Goal: Information Seeking & Learning: Learn about a topic

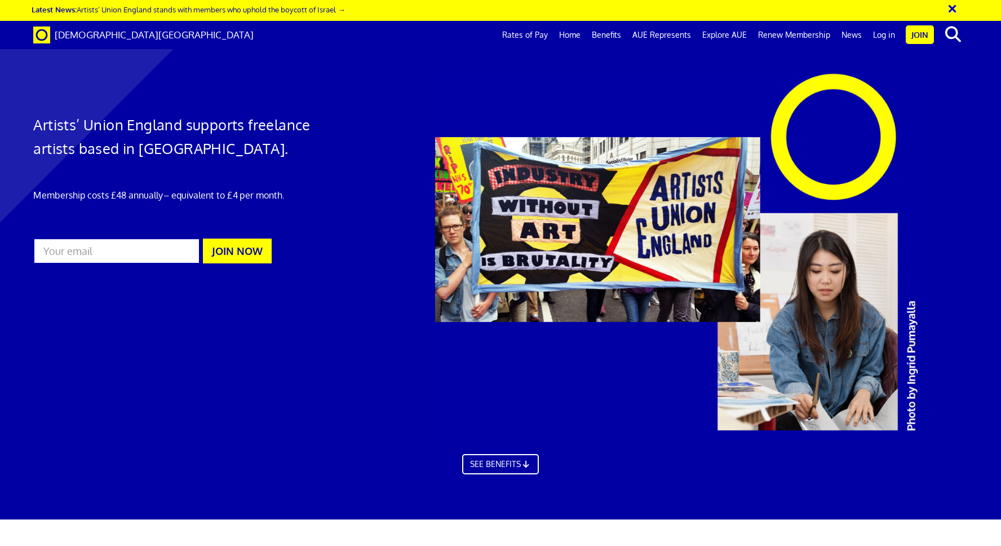
scroll to position [0, 14]
click at [611, 34] on link "Benefits" at bounding box center [606, 35] width 41 height 28
click at [529, 32] on link "Rates of Pay" at bounding box center [525, 35] width 57 height 28
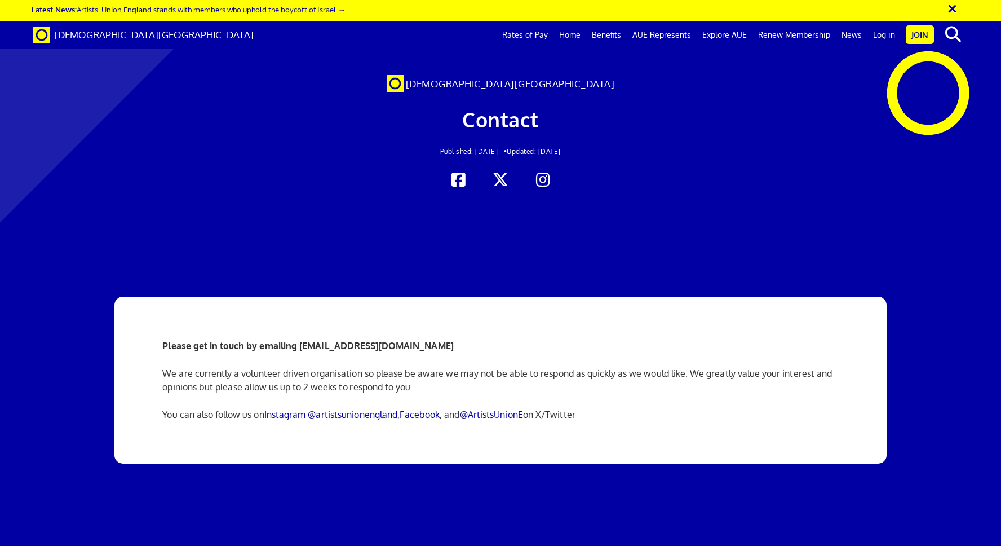
scroll to position [0, 14]
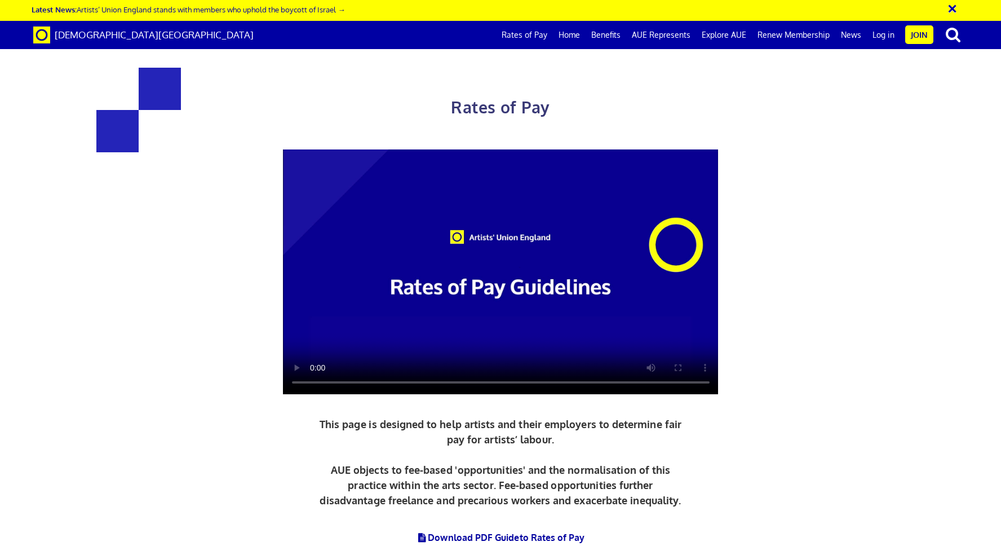
scroll to position [0, 14]
click at [466, 297] on video at bounding box center [501, 271] width 436 height 245
click at [723, 36] on link "Explore AUE" at bounding box center [724, 35] width 56 height 28
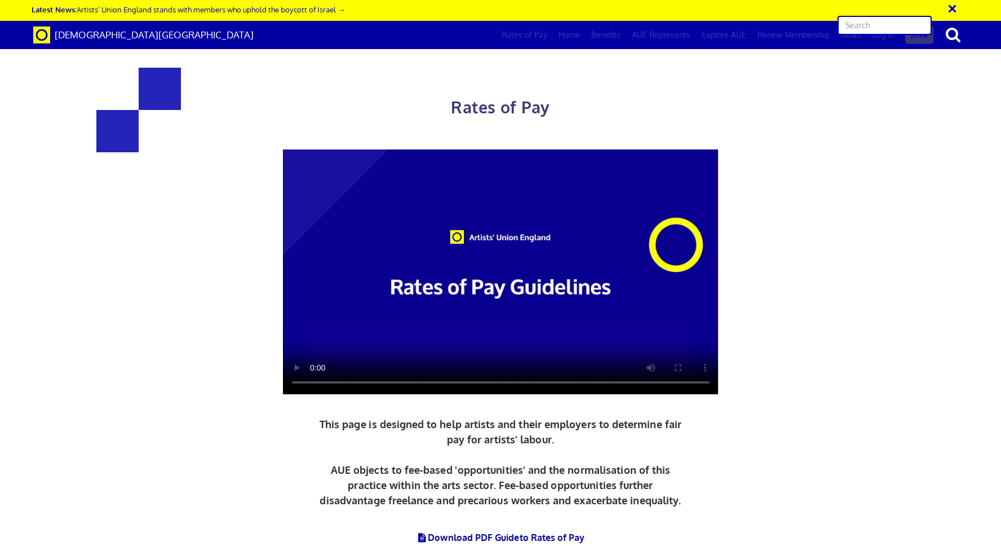
click at [898, 21] on input "text" at bounding box center [885, 25] width 94 height 19
type input "insurance"
click at [905, 27] on input "insurance" at bounding box center [885, 25] width 94 height 19
click at [863, 148] on div "Rates of Pay This page is designed to help artists and their employers to deter…" at bounding box center [501, 314] width 1018 height 607
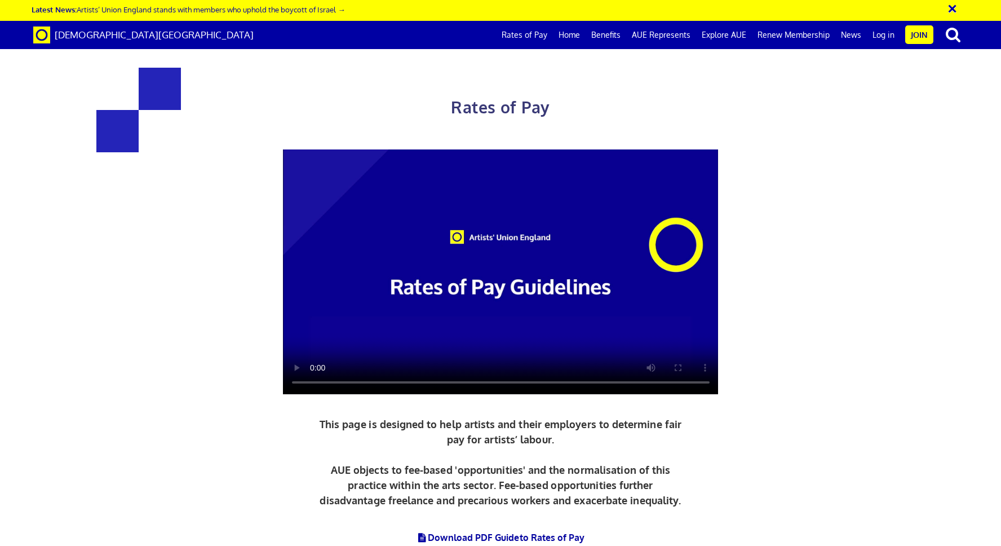
click at [956, 8] on button "×" at bounding box center [960, 7] width 28 height 19
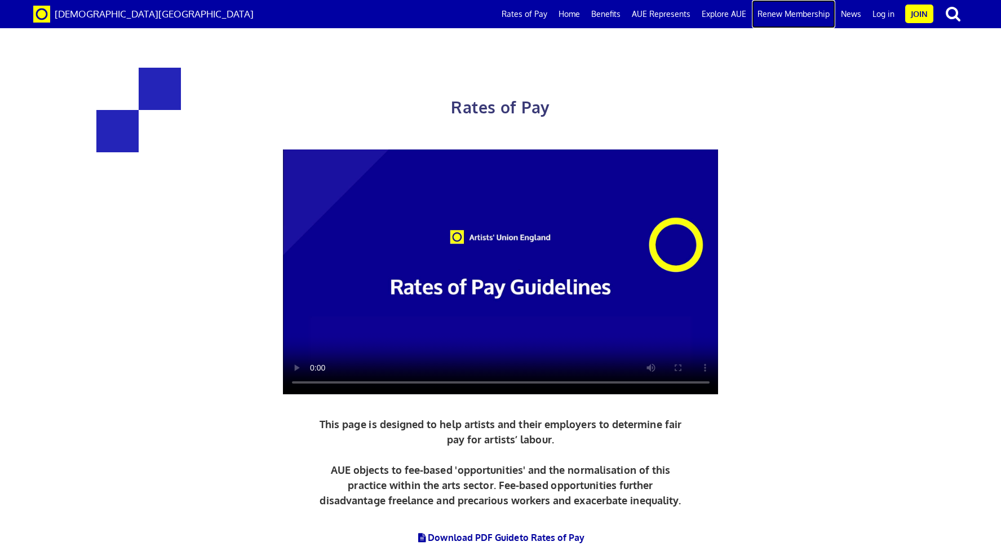
click at [793, 16] on link "Renew Membership" at bounding box center [793, 14] width 83 height 28
click at [619, 21] on link "Benefits" at bounding box center [606, 14] width 41 height 28
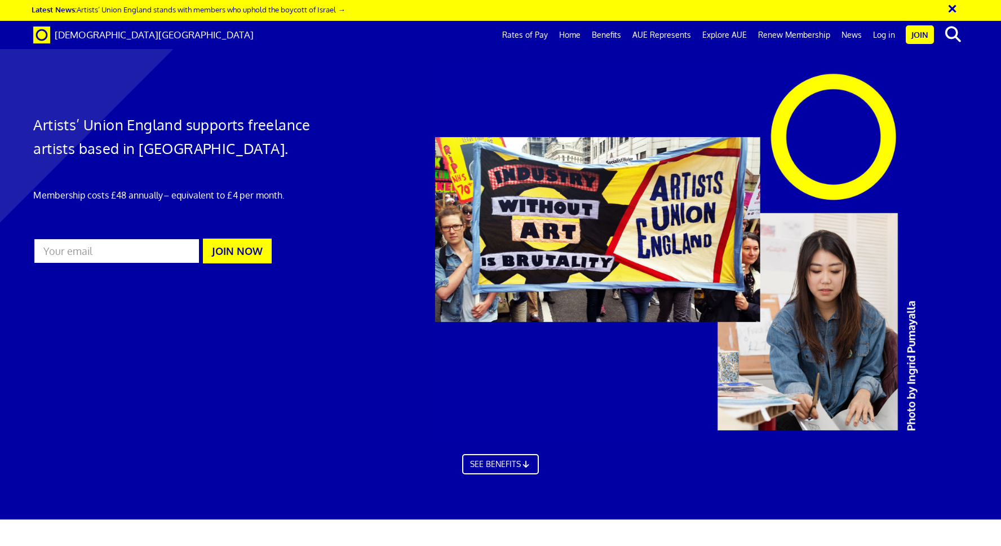
scroll to position [721, 0]
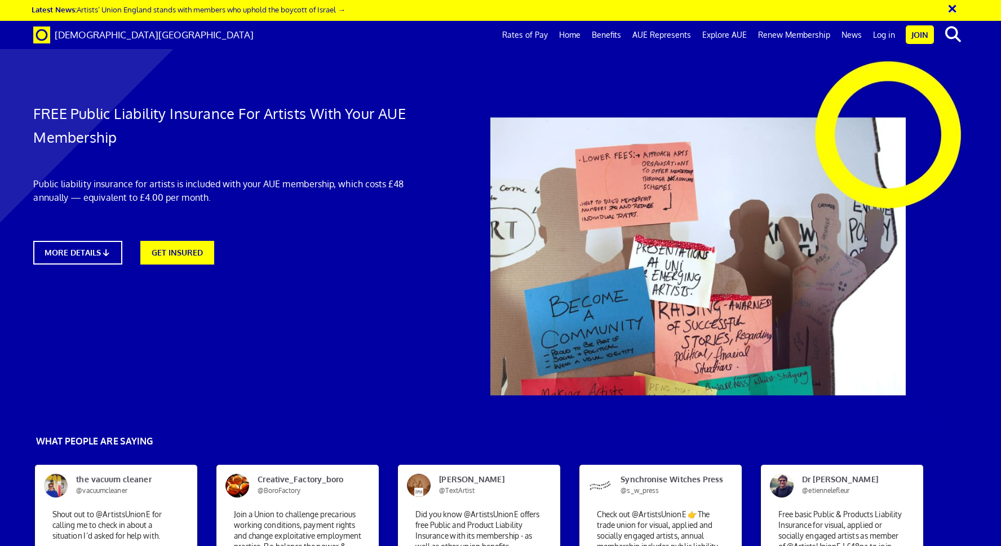
scroll to position [551, 0]
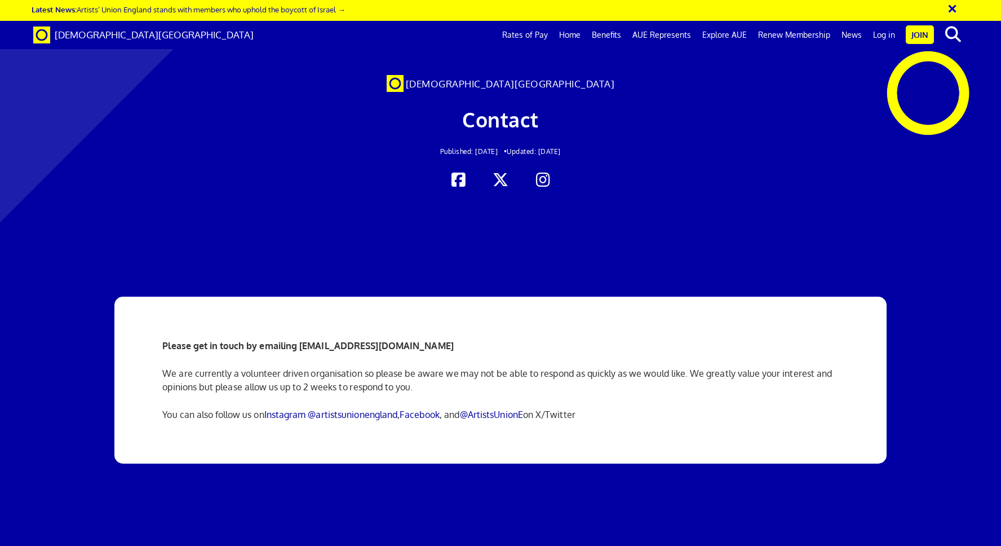
scroll to position [0, 14]
